Goal: Information Seeking & Learning: Find specific fact

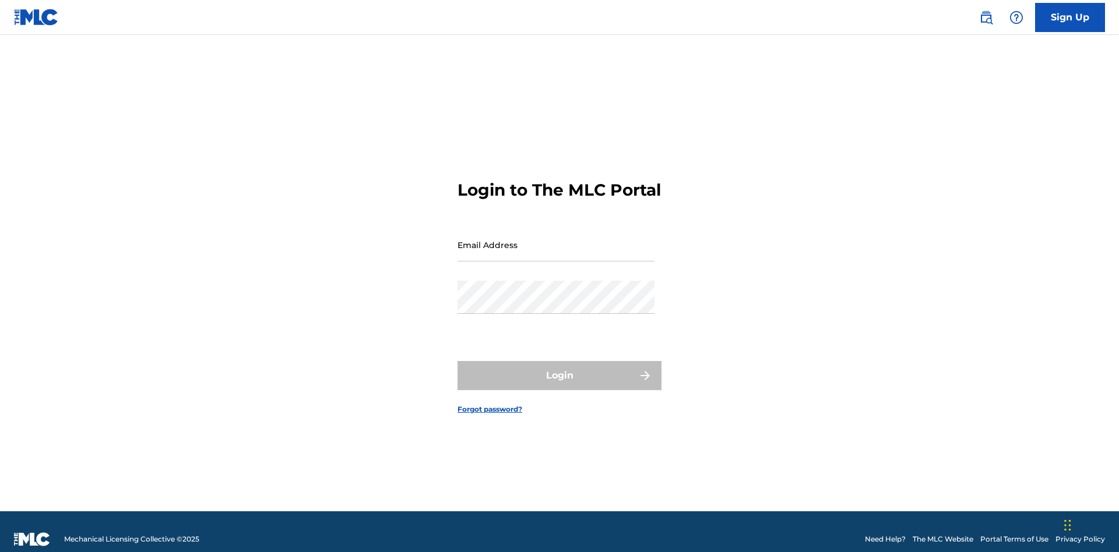
scroll to position [15, 0]
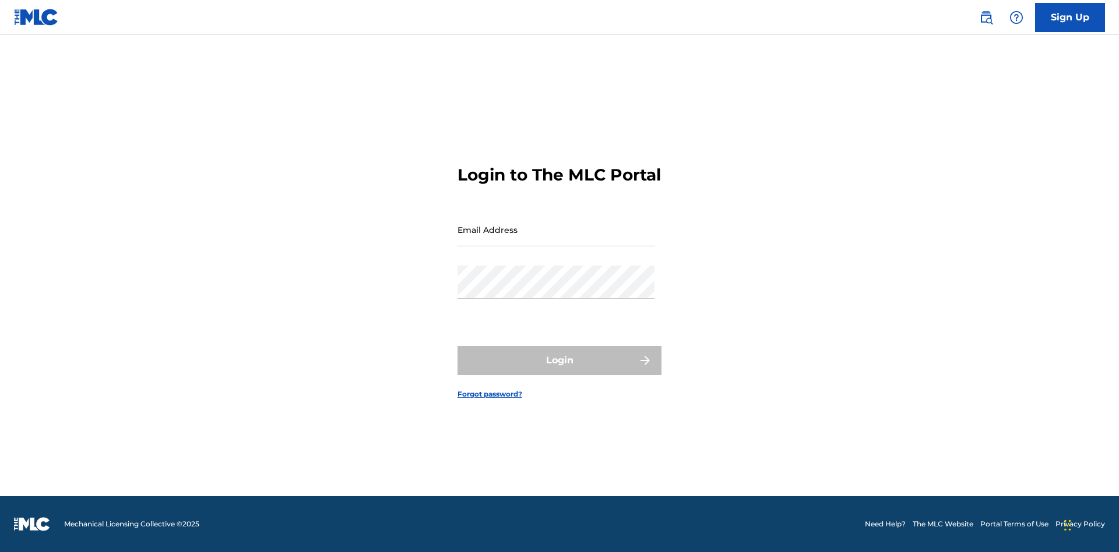
click at [556, 240] on input "Email Address" at bounding box center [555, 229] width 197 height 33
type input "69e1f26e-4564-4e64-8294-61e17a032b43@mailslurp.com"
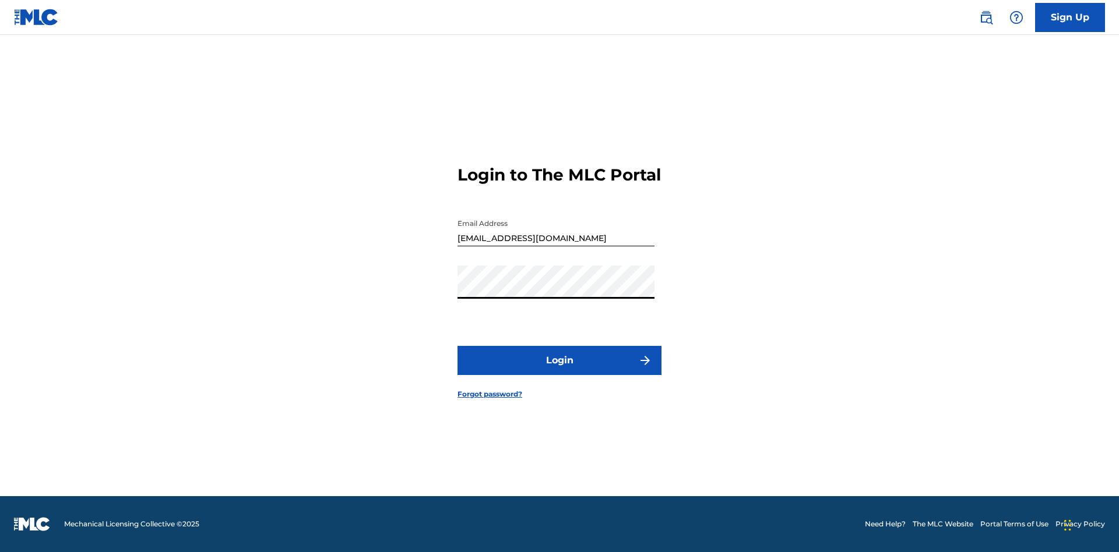
click at [559, 371] on button "Login" at bounding box center [559, 360] width 204 height 29
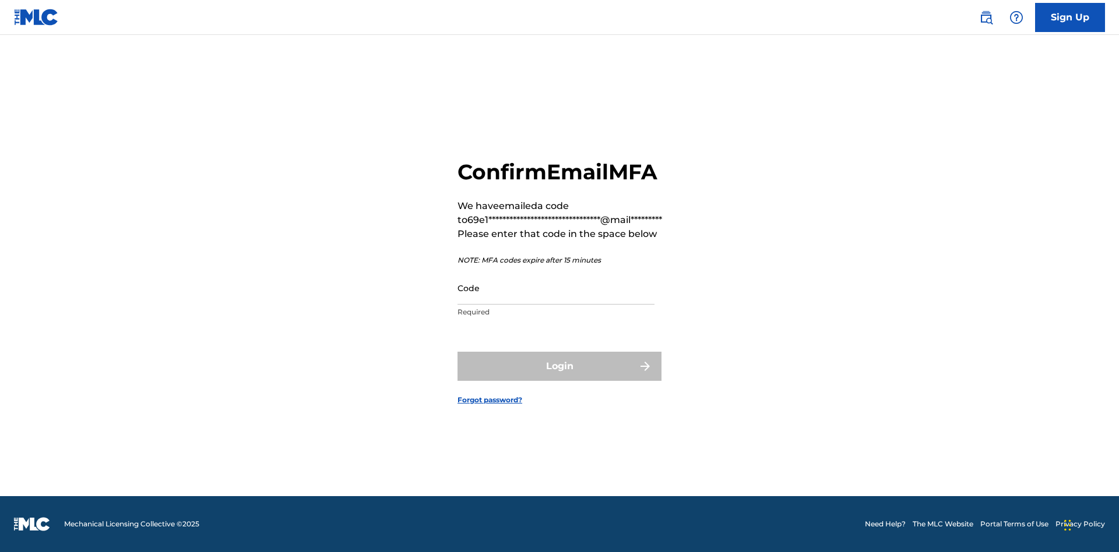
click at [556, 288] on input "Code" at bounding box center [555, 288] width 197 height 33
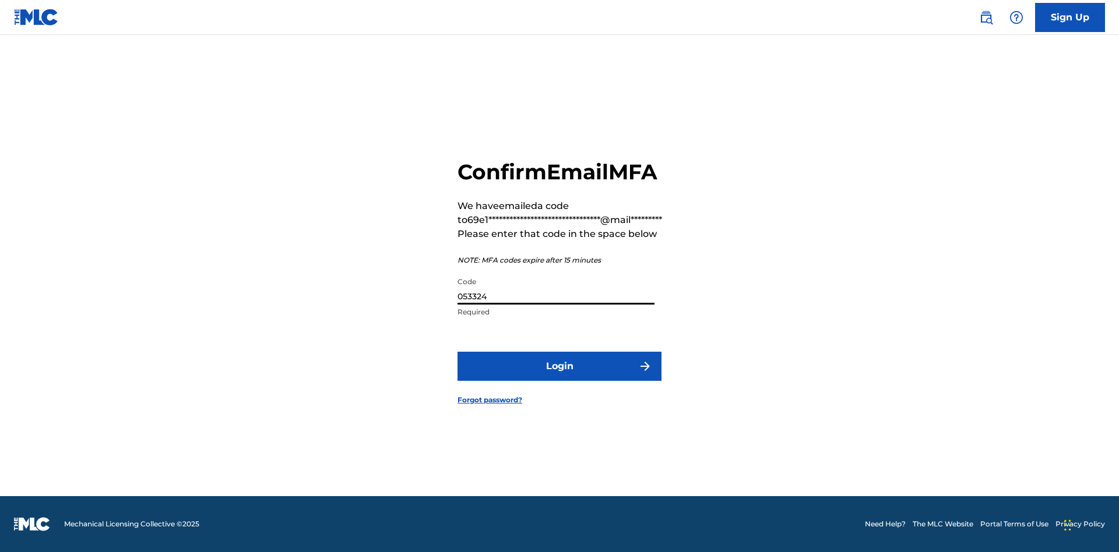
type input "053324"
click at [559, 366] on button "Login" at bounding box center [559, 366] width 204 height 29
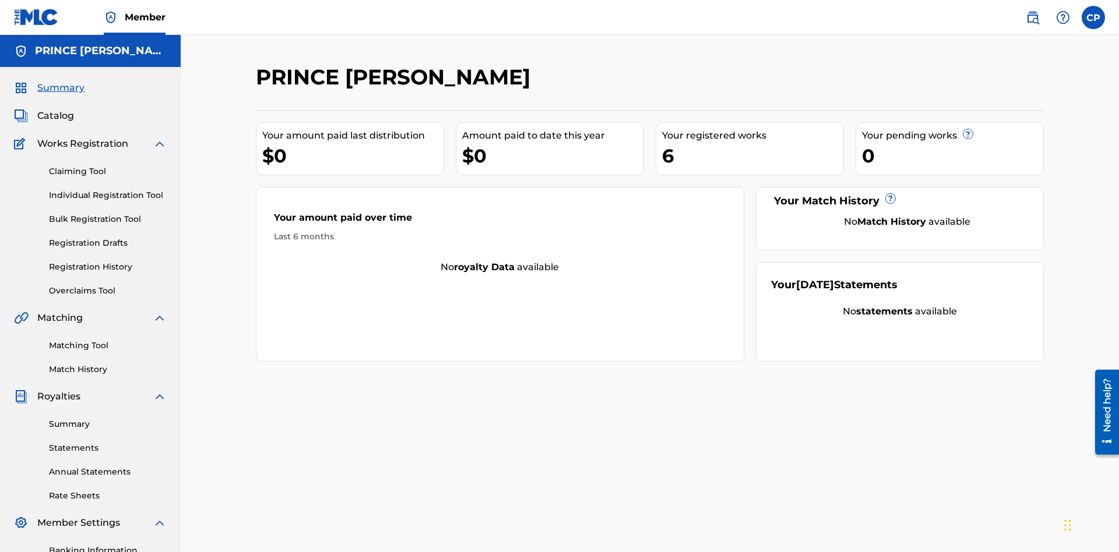
scroll to position [39, 0]
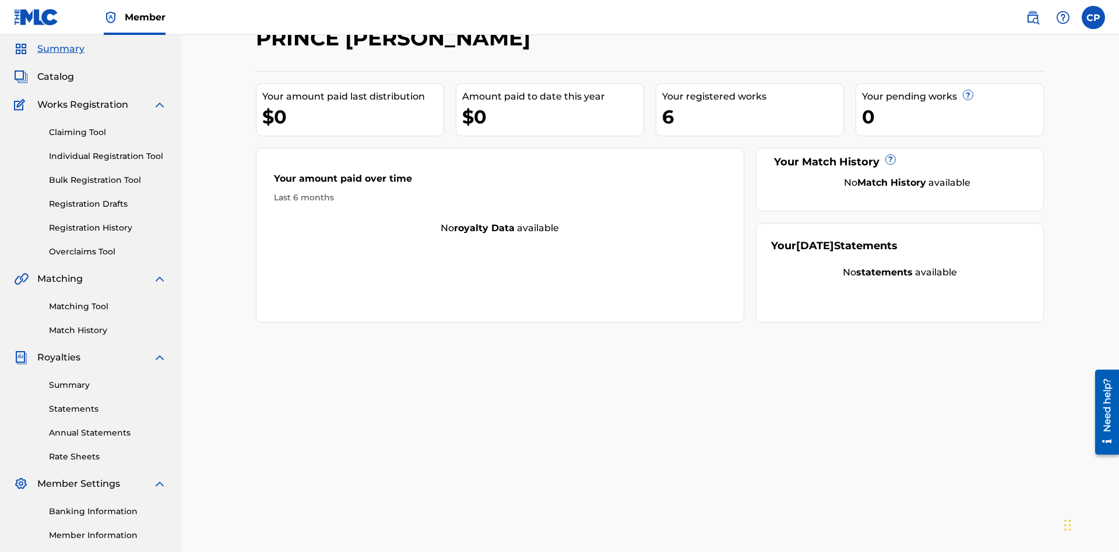
click at [55, 77] on span "Catalog" at bounding box center [55, 77] width 37 height 14
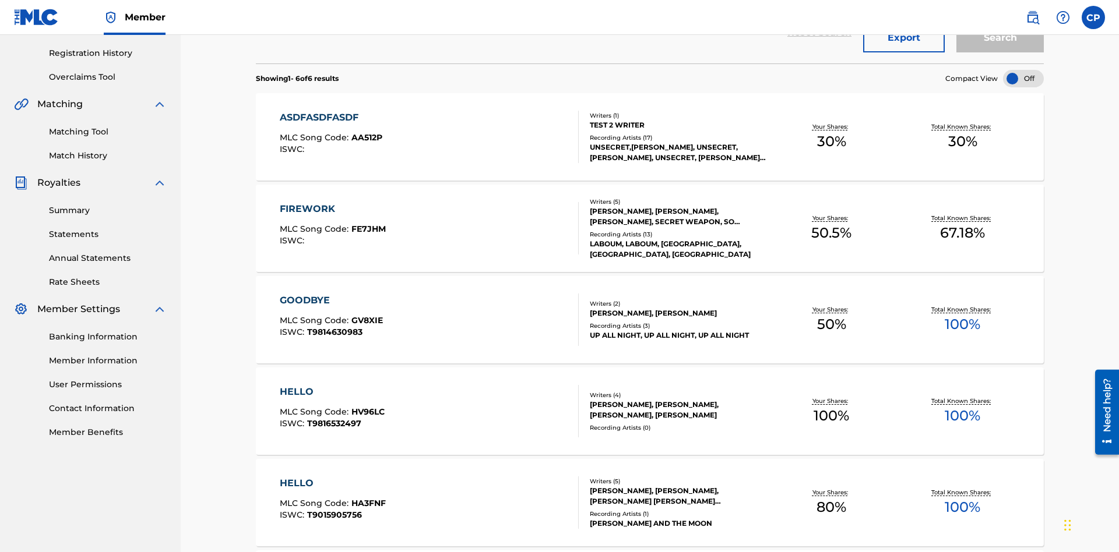
scroll to position [46, 0]
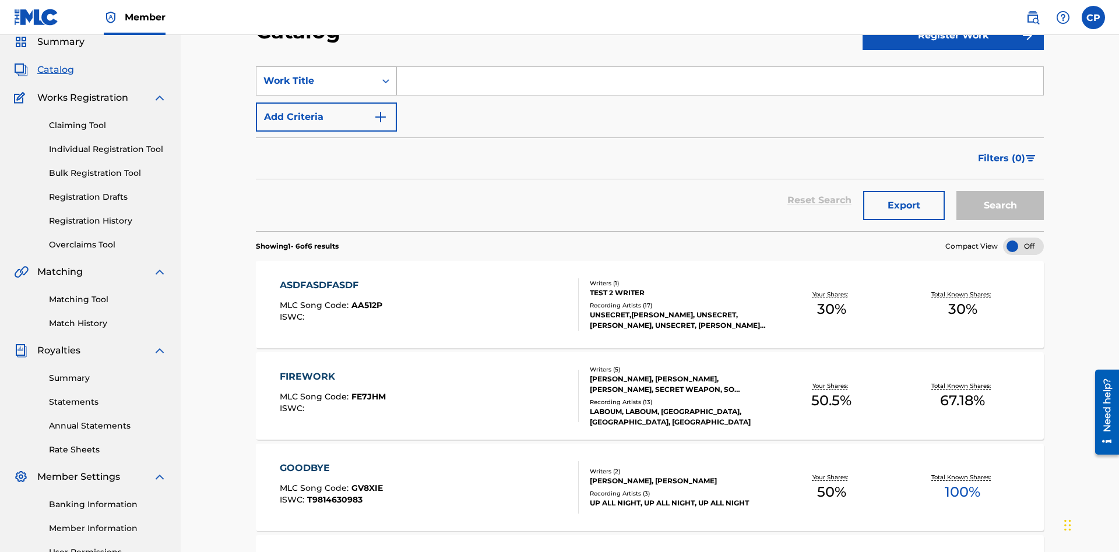
click at [316, 81] on div "Work Title" at bounding box center [315, 81] width 105 height 14
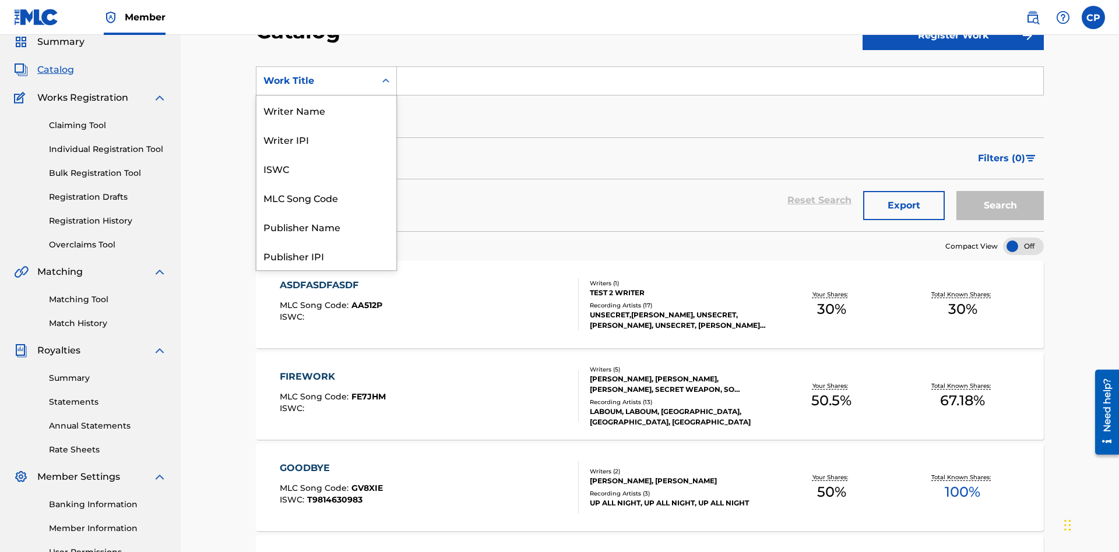
scroll to position [175, 0]
click at [326, 256] on div "Work Title" at bounding box center [326, 255] width 140 height 29
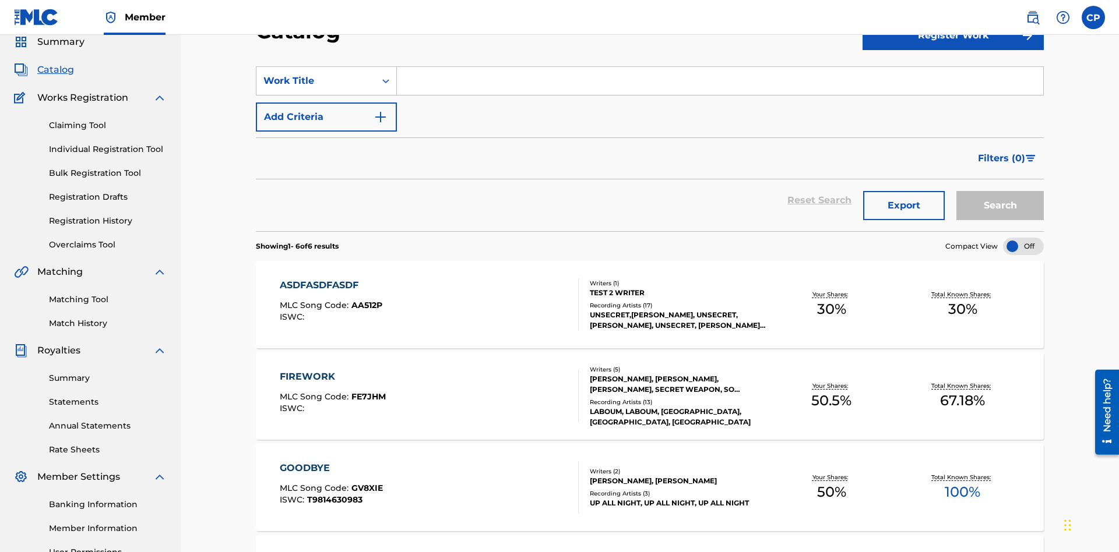
scroll to position [43, 0]
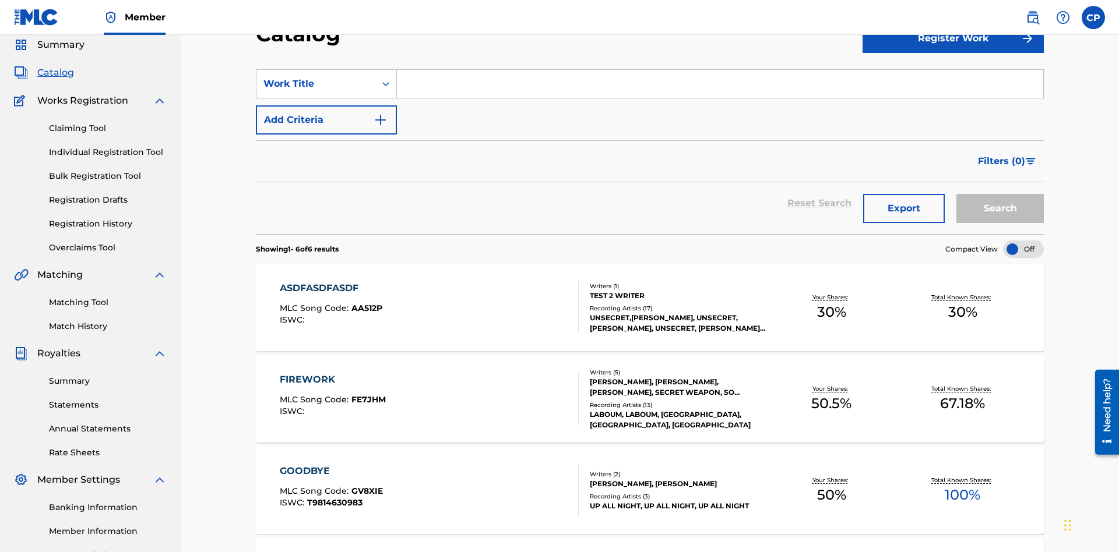
click at [720, 84] on input "Search Form" at bounding box center [720, 84] width 646 height 28
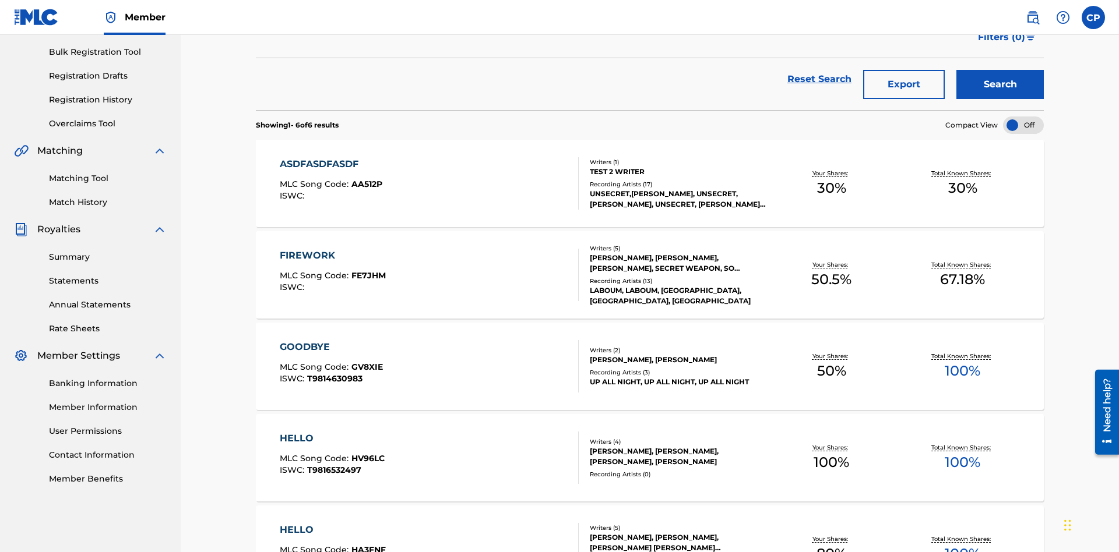
type input "HELLO"
click at [1000, 85] on button "Search" at bounding box center [999, 84] width 87 height 29
